Goal: Task Accomplishment & Management: Complete application form

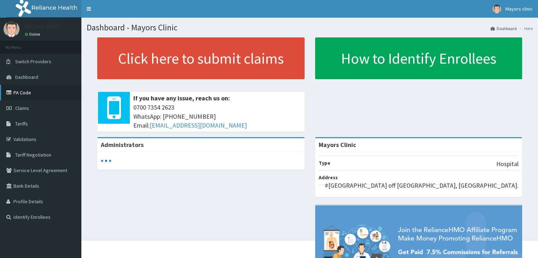
click at [21, 92] on link "PA Code" at bounding box center [40, 93] width 81 height 16
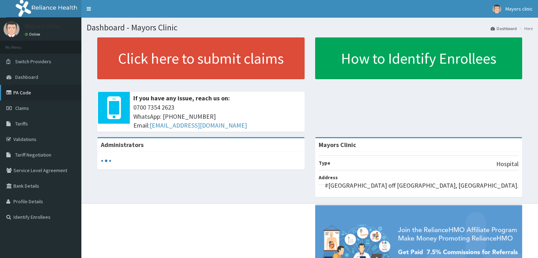
click at [20, 91] on link "PA Code" at bounding box center [40, 93] width 81 height 16
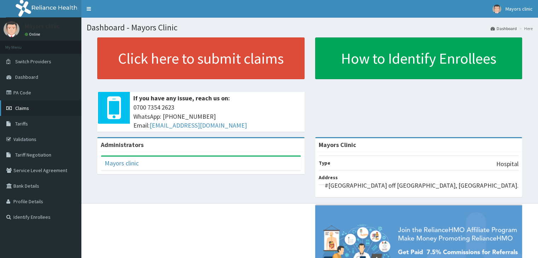
click at [27, 102] on link "Claims" at bounding box center [40, 108] width 81 height 16
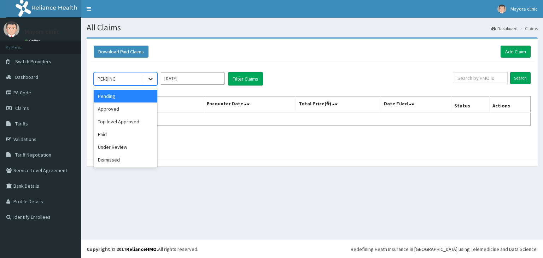
click at [152, 80] on icon at bounding box center [150, 78] width 7 height 7
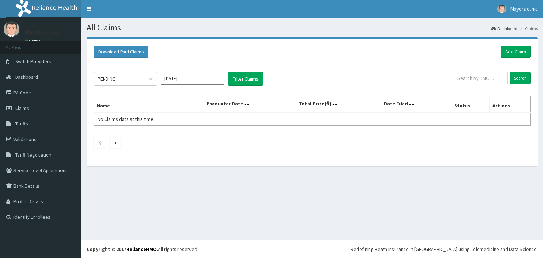
click at [170, 109] on th "Name" at bounding box center [149, 105] width 110 height 16
click at [152, 76] on icon at bounding box center [150, 78] width 7 height 7
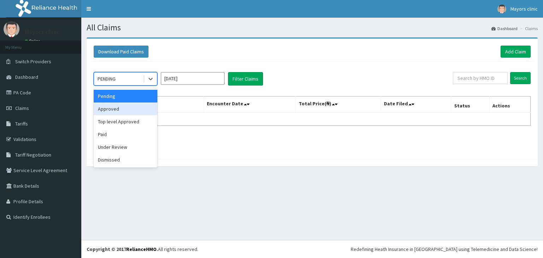
click at [115, 106] on div "Approved" at bounding box center [126, 109] width 64 height 13
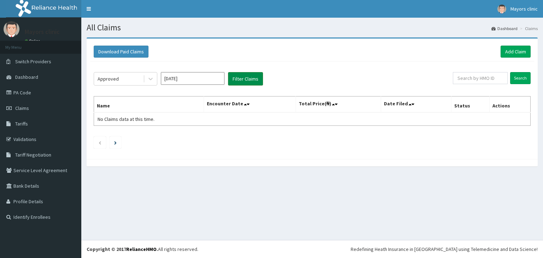
click at [255, 81] on button "Filter Claims" at bounding box center [245, 78] width 35 height 13
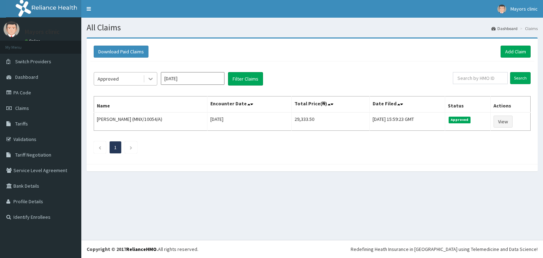
click at [151, 79] on icon at bounding box center [151, 79] width 4 height 2
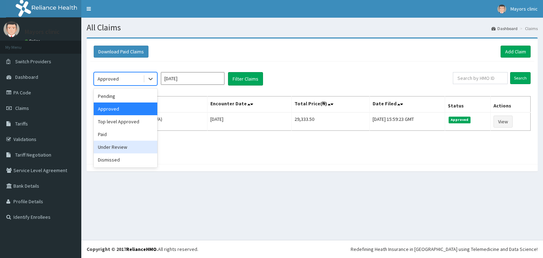
click at [121, 143] on div "Under Review" at bounding box center [126, 147] width 64 height 13
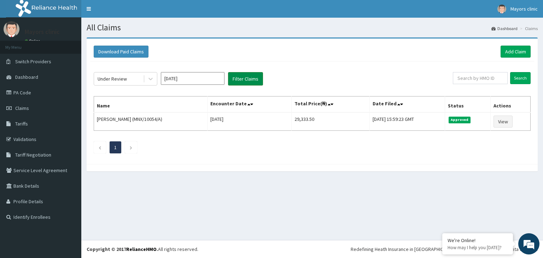
click at [251, 76] on button "Filter Claims" at bounding box center [245, 78] width 35 height 13
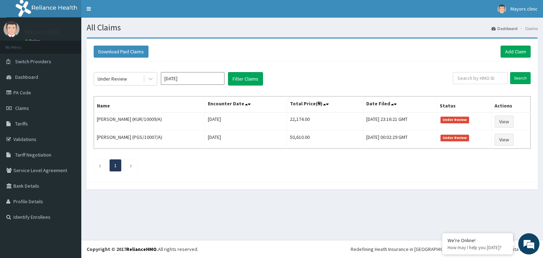
click at [289, 49] on div "Download Paid Claims Add Claim" at bounding box center [312, 52] width 437 height 12
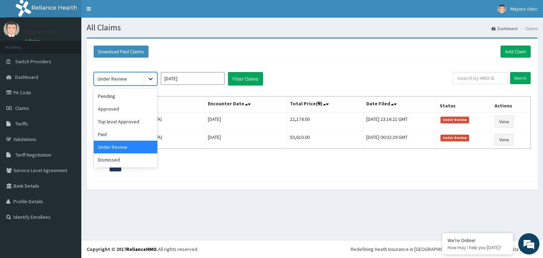
click at [151, 78] on icon at bounding box center [150, 78] width 7 height 7
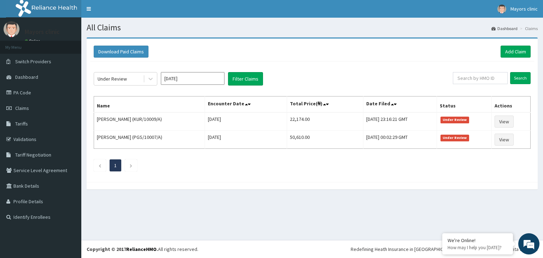
click at [202, 168] on ul "1" at bounding box center [312, 165] width 437 height 12
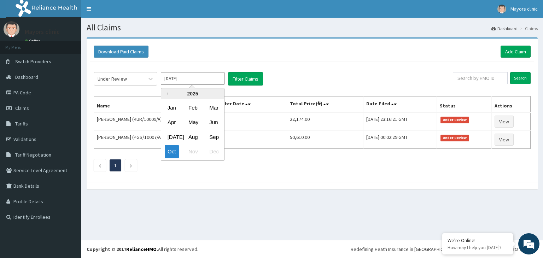
click at [191, 79] on input "Oct 2025" at bounding box center [193, 78] width 64 height 13
click at [171, 146] on div "Oct" at bounding box center [172, 151] width 14 height 13
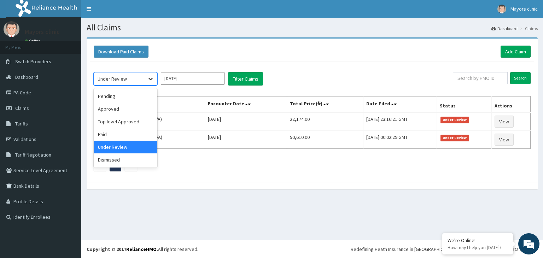
click at [146, 79] on div at bounding box center [150, 78] width 13 height 13
click at [124, 109] on div "Approved" at bounding box center [126, 109] width 64 height 13
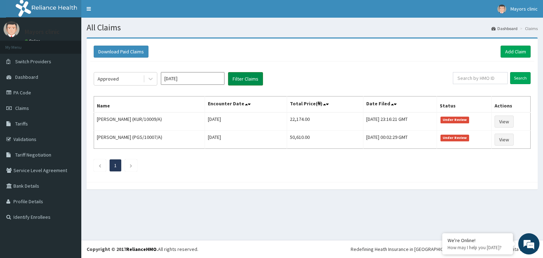
click at [250, 75] on button "Filter Claims" at bounding box center [245, 78] width 35 height 13
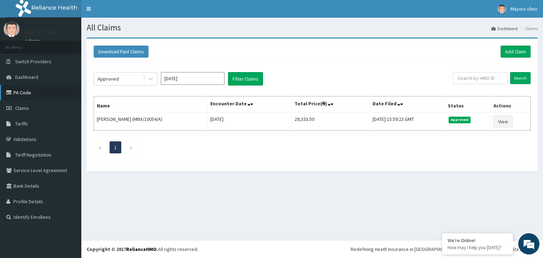
click at [25, 94] on link "PA Code" at bounding box center [40, 93] width 81 height 16
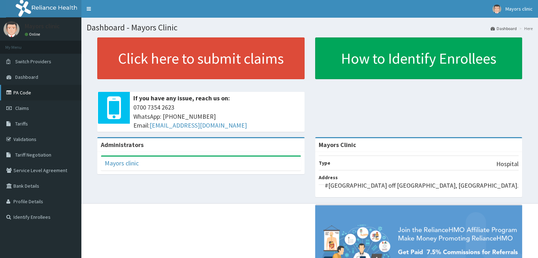
click at [25, 93] on link "PA Code" at bounding box center [40, 93] width 81 height 16
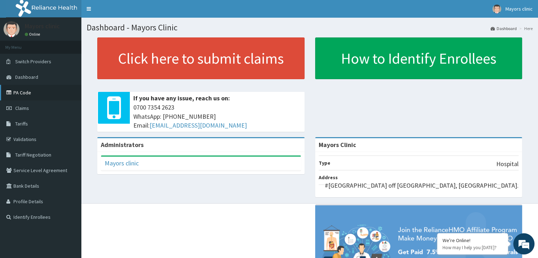
click at [36, 93] on link "PA Code" at bounding box center [40, 93] width 81 height 16
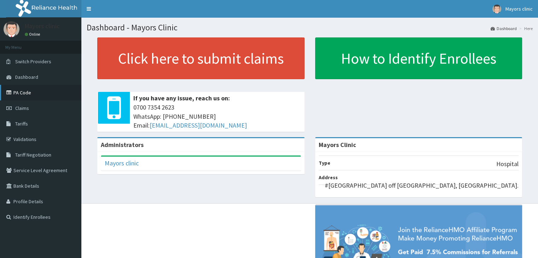
click at [32, 94] on link "PA Code" at bounding box center [40, 93] width 81 height 16
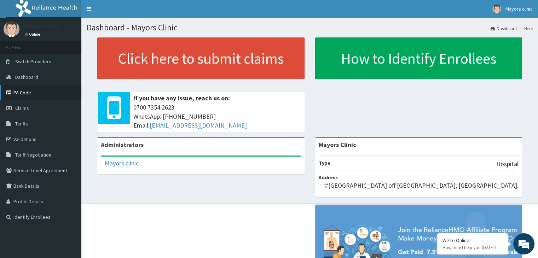
click at [21, 92] on link "PA Code" at bounding box center [40, 93] width 81 height 16
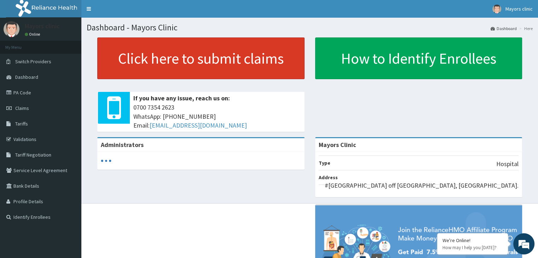
click at [194, 54] on link "Click here to submit claims" at bounding box center [200, 58] width 207 height 42
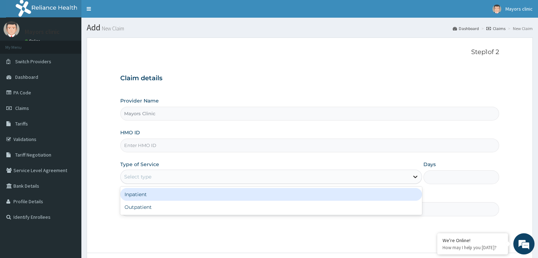
click at [414, 179] on icon at bounding box center [415, 176] width 7 height 7
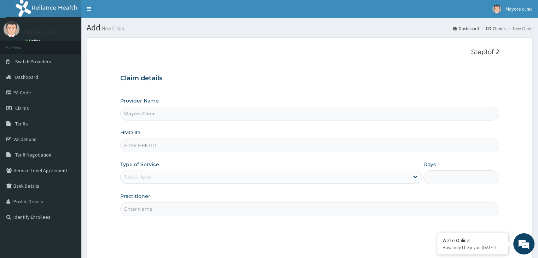
click at [207, 145] on input "HMO ID" at bounding box center [309, 146] width 378 height 14
type input "DNS/10029/C"
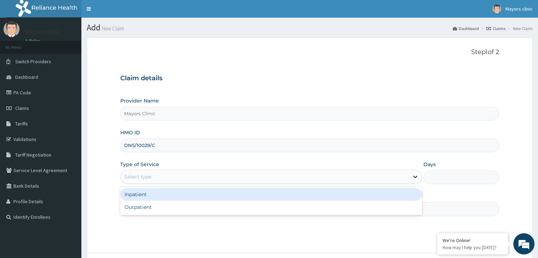
click at [412, 178] on icon at bounding box center [415, 176] width 7 height 7
click at [144, 193] on div "Inpatient" at bounding box center [271, 194] width 302 height 13
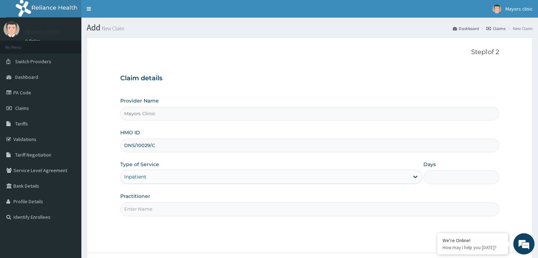
click at [452, 173] on input "Days" at bounding box center [460, 177] width 75 height 14
type input "2"
click at [228, 209] on input "Practitioner" at bounding box center [309, 209] width 378 height 14
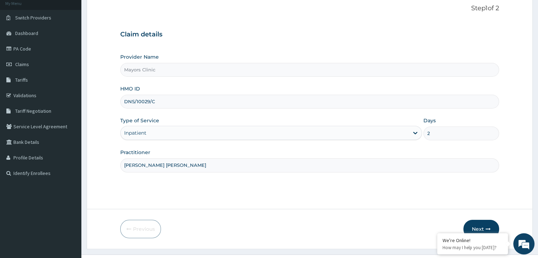
scroll to position [58, 0]
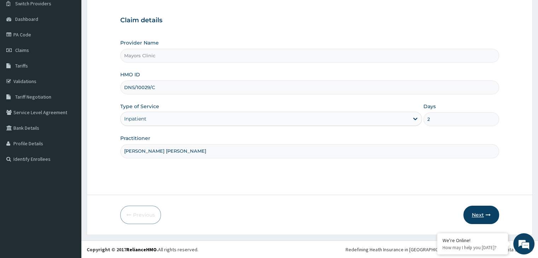
type input "DR. ONUORAH REMIGIUS TOCHUKWU"
click at [479, 215] on button "Next" at bounding box center [481, 215] width 36 height 18
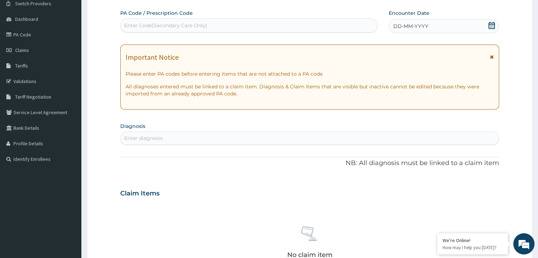
click at [483, 25] on div "DD-MM-YYYY" at bounding box center [444, 26] width 110 height 14
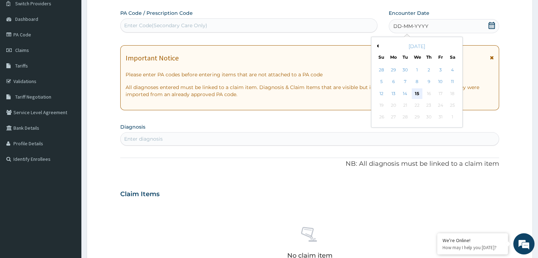
click at [414, 95] on div "15" at bounding box center [417, 93] width 11 height 11
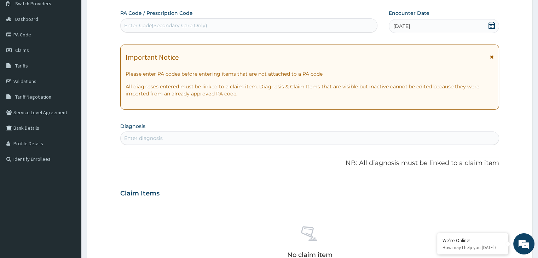
click at [177, 27] on div "Enter Code(Secondary Care Only)" at bounding box center [165, 25] width 83 height 7
click at [105, 83] on form "Step 2 of 2 PA Code / Prescription Code Select is focused ,type to refine list,…" at bounding box center [310, 202] width 446 height 447
click at [179, 27] on div "Enter Code(Secondary Care Only)" at bounding box center [165, 25] width 83 height 7
paste input "PA/CDFA8B"
type input "PA/CDFA8B"
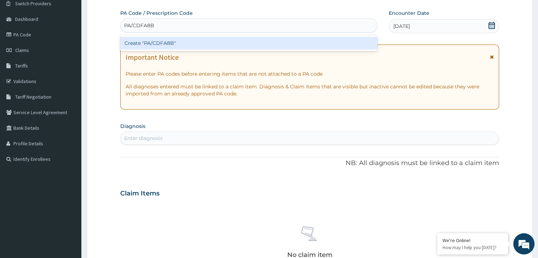
click at [174, 43] on div "Create "PA/CDFA8B"" at bounding box center [248, 43] width 257 height 13
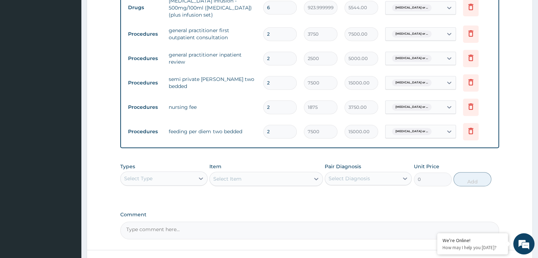
scroll to position [416, 0]
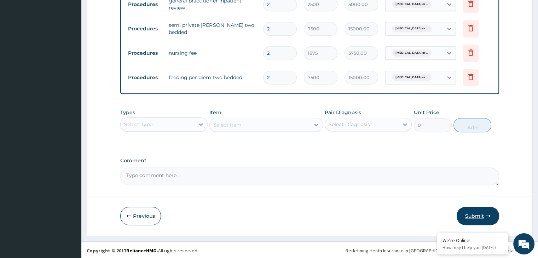
click at [485, 214] on icon "button" at bounding box center [487, 216] width 5 height 5
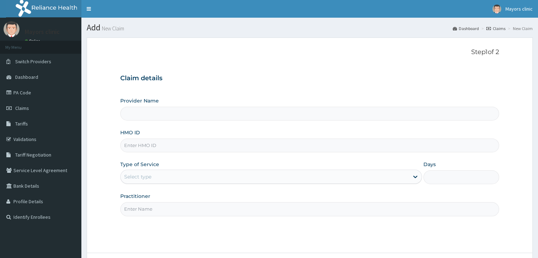
scroll to position [58, 0]
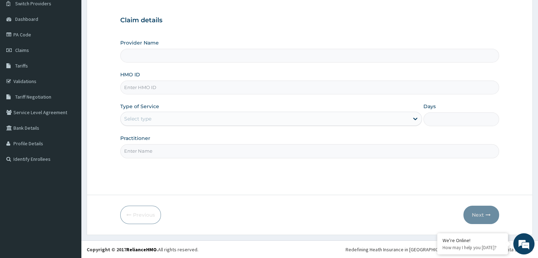
type input "Mayors Clinic"
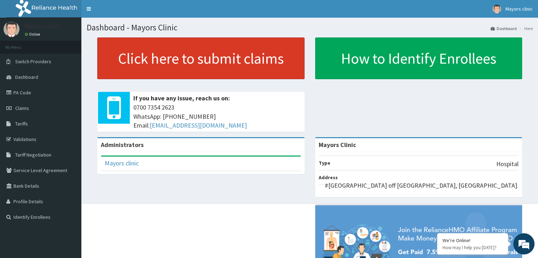
click at [173, 69] on link "Click here to submit claims" at bounding box center [200, 58] width 207 height 42
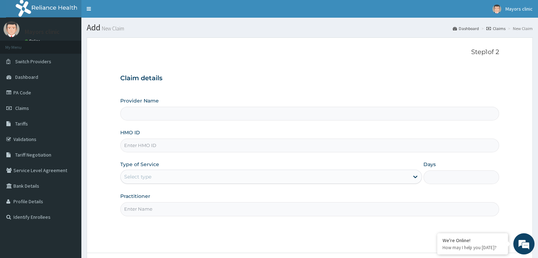
type input "Mayors Clinic"
click at [154, 143] on input "HMO ID" at bounding box center [309, 146] width 378 height 14
type input "DNS"
click at [29, 86] on link "PA Code" at bounding box center [40, 93] width 81 height 16
click at [140, 143] on input "DNS" at bounding box center [309, 146] width 378 height 14
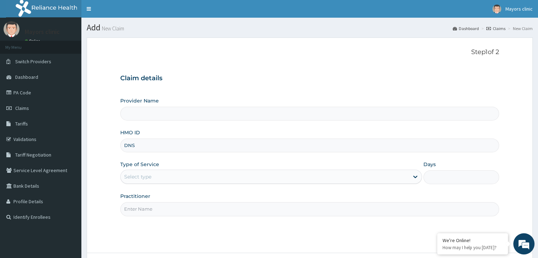
type input "Mayors Clinic"
type input "DNS/10029/C"
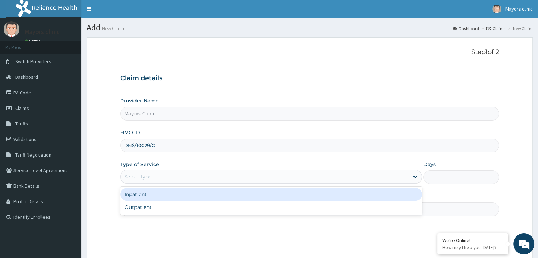
click at [190, 178] on div "Select type" at bounding box center [265, 176] width 288 height 11
click at [140, 198] on div "Inpatient" at bounding box center [271, 194] width 302 height 13
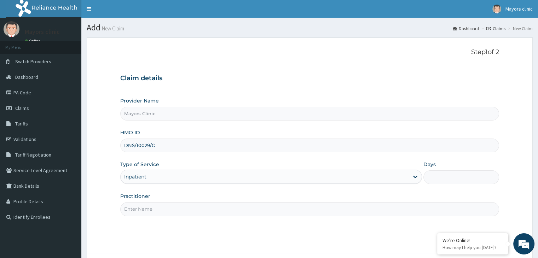
click at [143, 210] on input "Practitioner" at bounding box center [309, 209] width 378 height 14
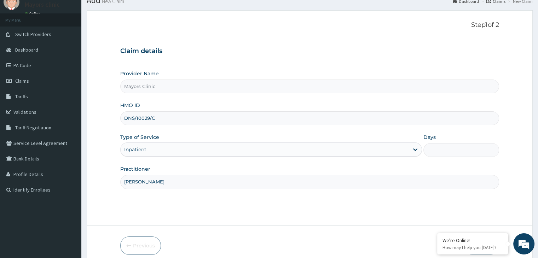
scroll to position [58, 0]
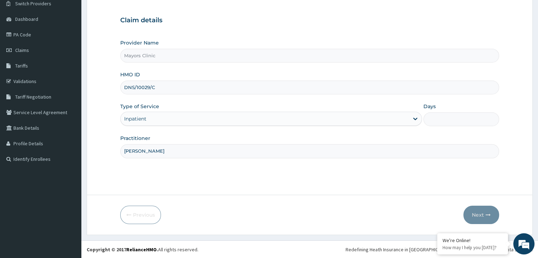
type input "DR ONUORAH REMIGIUS TOCHUKWU"
click at [382, 258] on html "R EL Toggle navigation Mayors clinic Mayors clinic - mayorsclinic@gmail.com Mem…" at bounding box center [269, 100] width 538 height 316
click at [434, 118] on input "Days" at bounding box center [460, 119] width 75 height 14
click at [443, 116] on input "Days" at bounding box center [460, 119] width 75 height 14
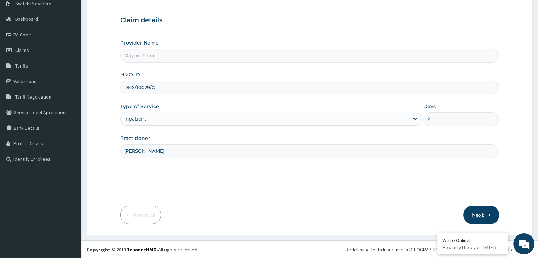
type input "2"
click at [479, 214] on button "Next" at bounding box center [481, 215] width 36 height 18
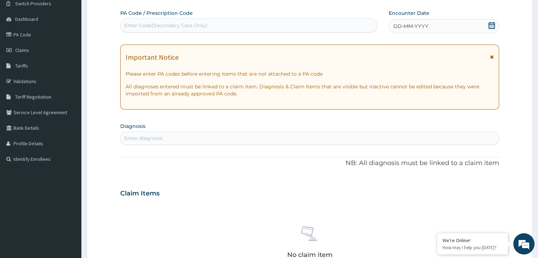
click at [436, 33] on div "DD-MM-YYYY" at bounding box center [444, 26] width 110 height 14
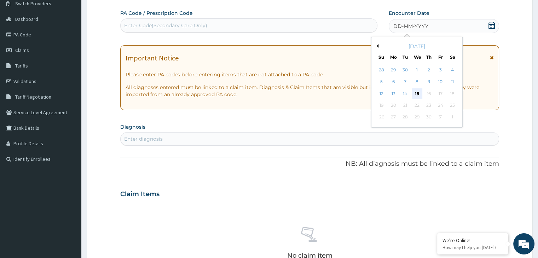
click at [417, 93] on div "15" at bounding box center [417, 93] width 11 height 11
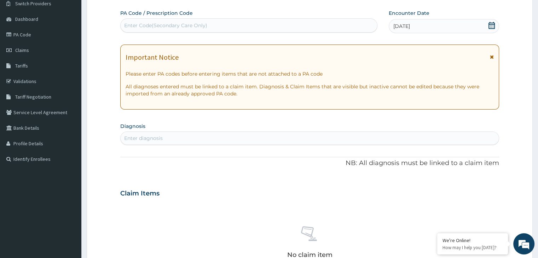
click at [295, 138] on div "Enter diagnosis" at bounding box center [310, 138] width 378 height 11
type input "GASTROENTERIT"
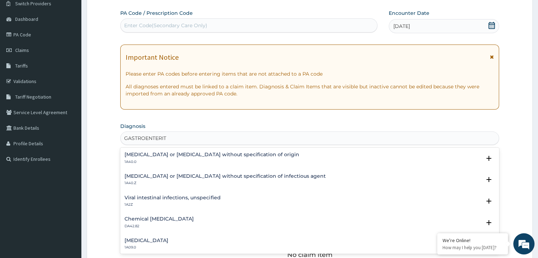
click at [241, 152] on h4 "Gastroenteritis or colitis without specification of origin" at bounding box center [211, 154] width 174 height 5
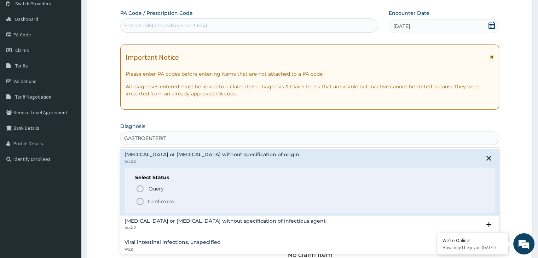
click at [142, 203] on circle "status option filled" at bounding box center [140, 201] width 6 height 6
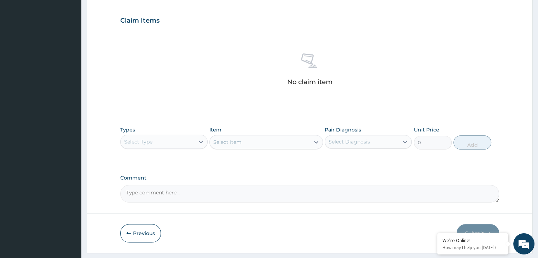
scroll to position [235, 0]
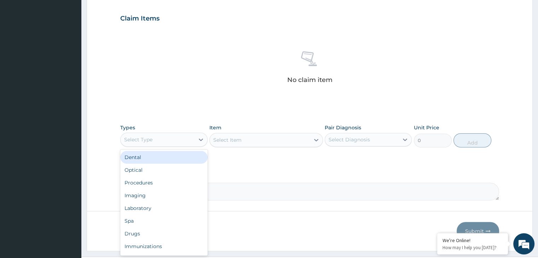
click at [156, 144] on div "Select Type" at bounding box center [158, 139] width 74 height 11
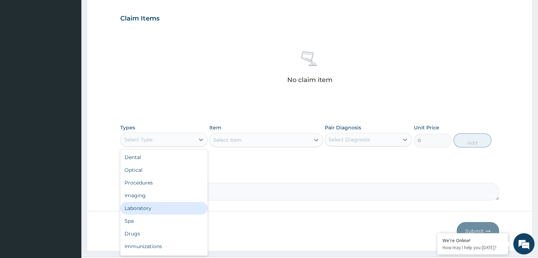
click at [140, 211] on div "Laboratory" at bounding box center [163, 208] width 87 height 13
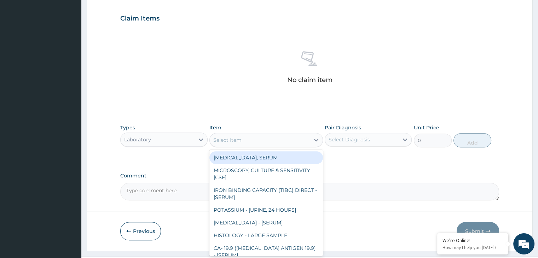
click at [267, 142] on div "Select Item" at bounding box center [260, 139] width 100 height 11
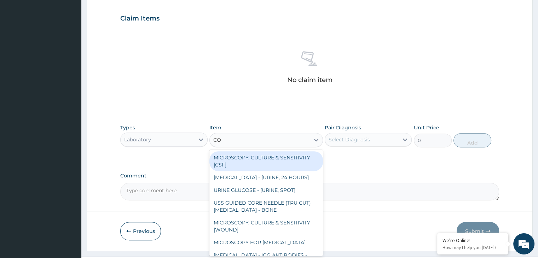
type input "COM"
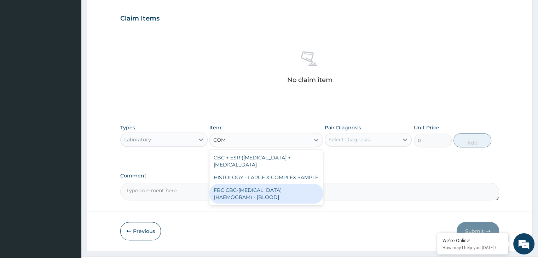
click at [249, 191] on div "FBC CBC-COMPLETE BLOOD COUNT (HAEMOGRAM) - [BLOOD]" at bounding box center [266, 194] width 114 height 20
type input "5000"
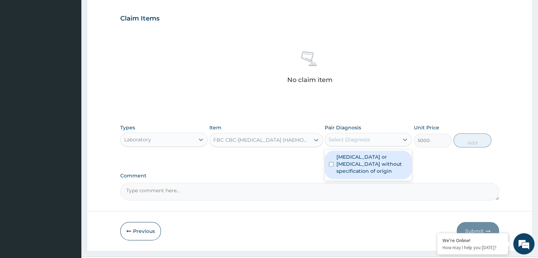
click at [374, 140] on div "Select Diagnosis" at bounding box center [362, 139] width 74 height 11
click at [356, 152] on div "Gastroenteritis or colitis without specification of origin" at bounding box center [368, 165] width 87 height 29
checkbox input "true"
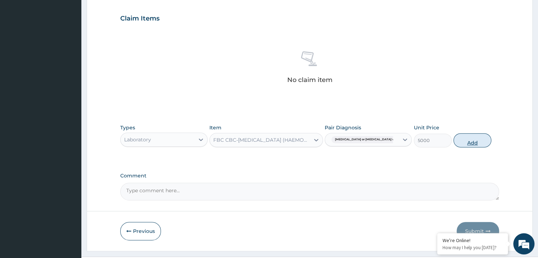
click at [466, 139] on button "Add" at bounding box center [472, 140] width 38 height 14
type input "0"
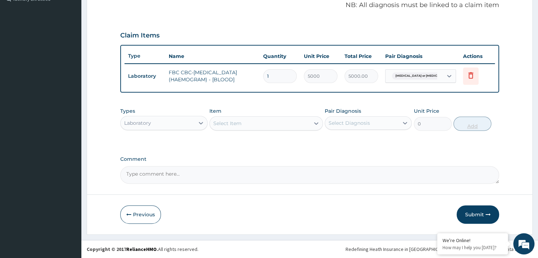
scroll to position [217, 0]
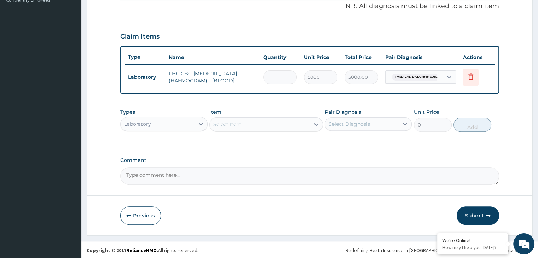
click at [481, 213] on button "Submit" at bounding box center [478, 216] width 42 height 18
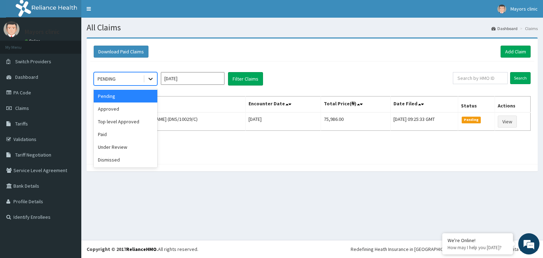
click at [152, 80] on icon at bounding box center [150, 78] width 7 height 7
click at [125, 109] on div "Approved" at bounding box center [126, 109] width 64 height 13
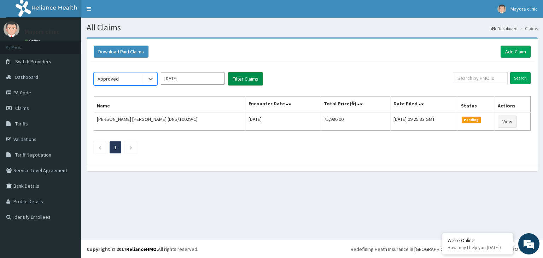
click at [237, 79] on button "Filter Claims" at bounding box center [245, 78] width 35 height 13
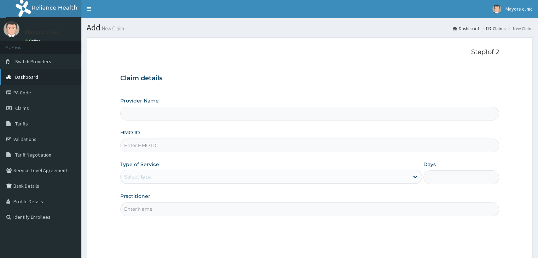
scroll to position [58, 0]
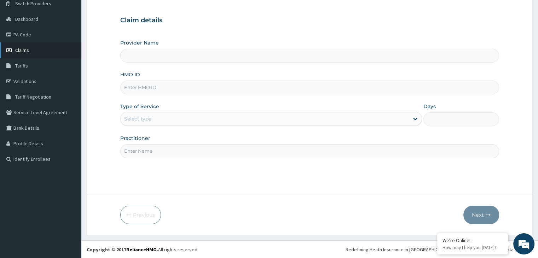
click at [23, 47] on span "Claims" at bounding box center [22, 50] width 14 height 6
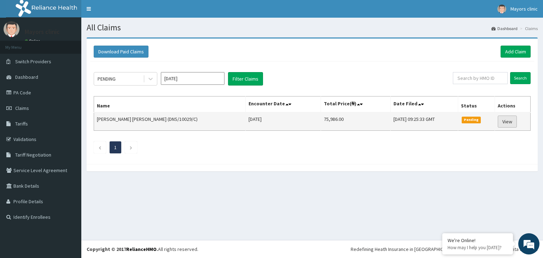
click at [511, 121] on link "View" at bounding box center [507, 122] width 19 height 12
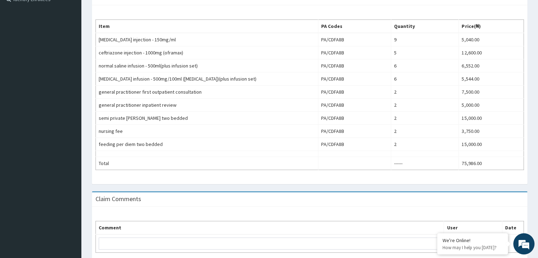
scroll to position [250, 0]
